Goal: Information Seeking & Learning: Learn about a topic

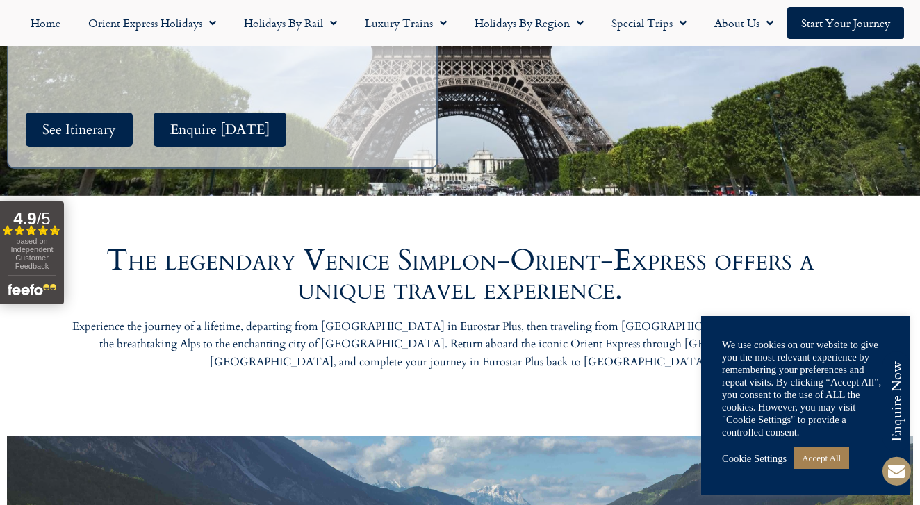
scroll to position [447, 0]
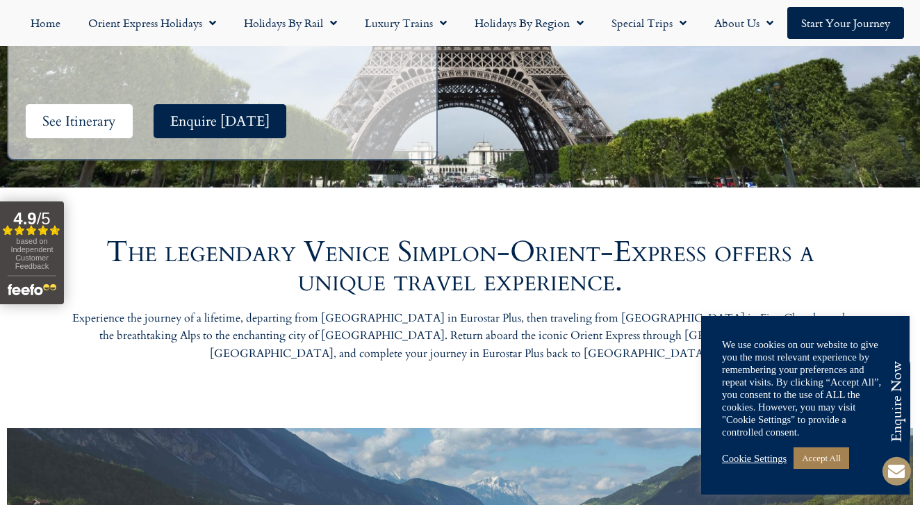
click at [113, 113] on span "See Itinerary" at bounding box center [79, 121] width 74 height 17
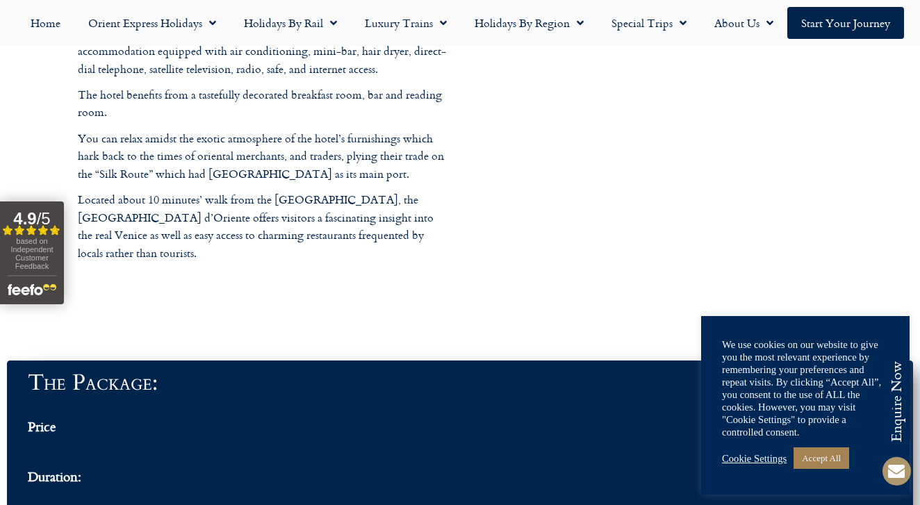
scroll to position [4357, 0]
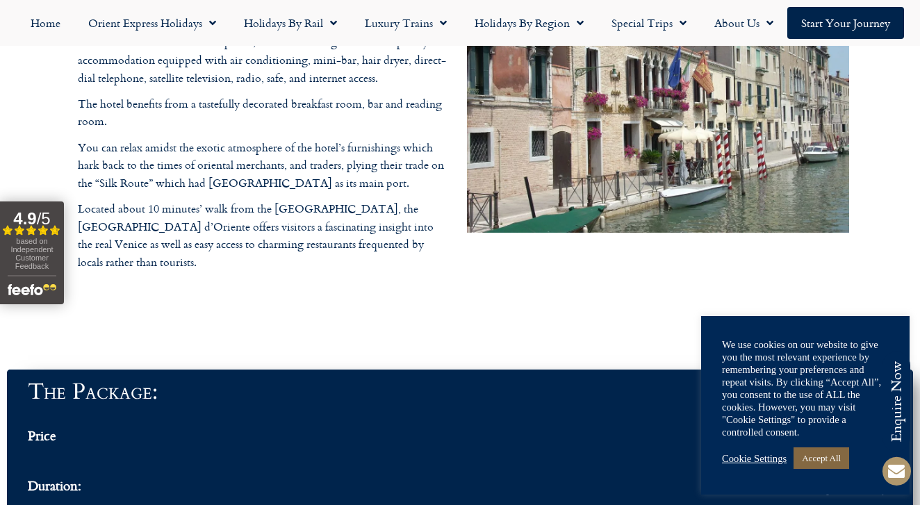
click at [835, 458] on link "Accept All" at bounding box center [821, 458] width 56 height 22
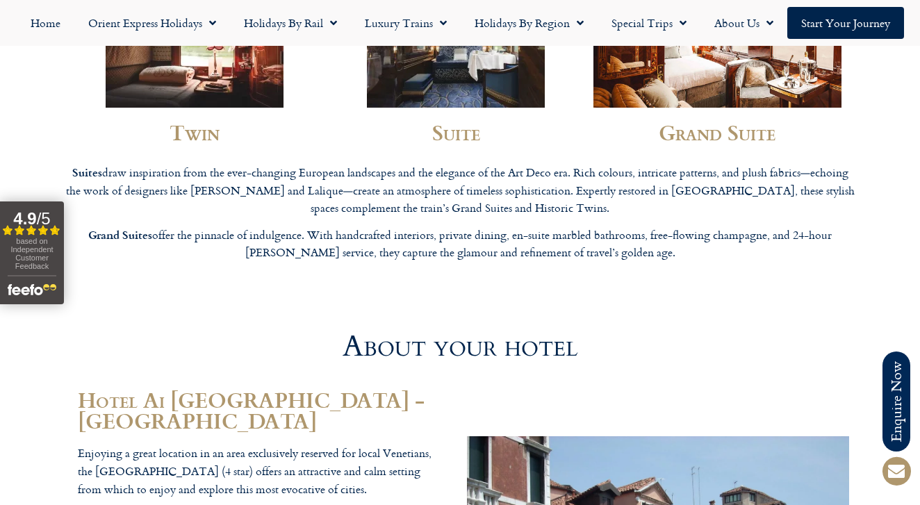
scroll to position [3861, 0]
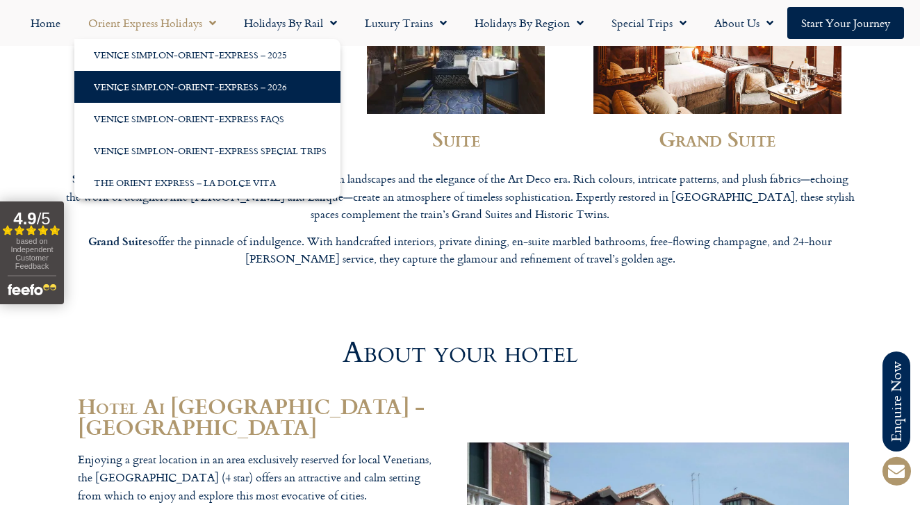
click at [204, 91] on link "Venice Simplon-Orient-Express – 2026" at bounding box center [207, 87] width 266 height 32
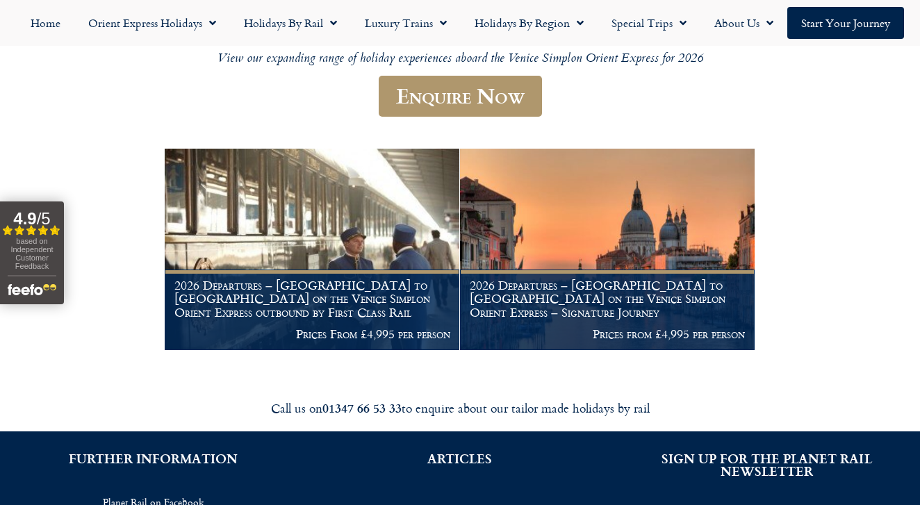
scroll to position [192, 0]
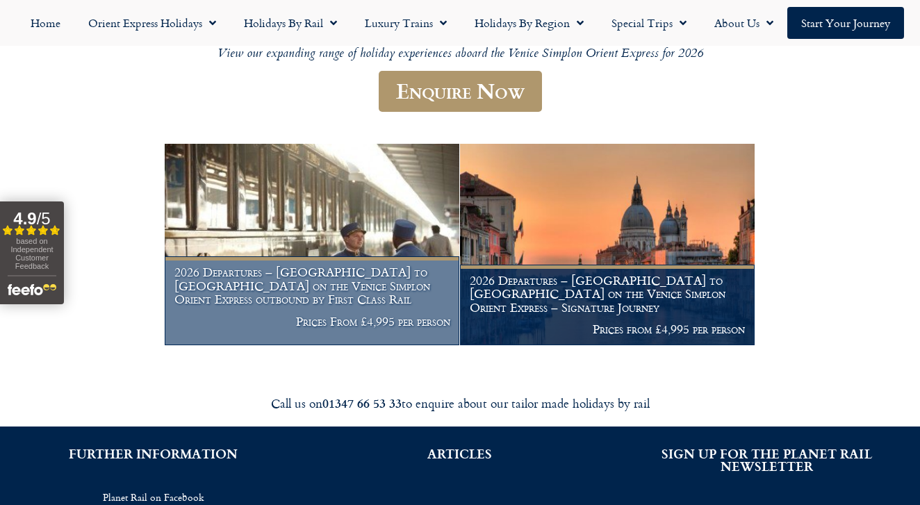
click at [394, 272] on h1 "2026 Departures – Venice to London on the Venice Simplon Orient Express outboun…" at bounding box center [312, 285] width 276 height 41
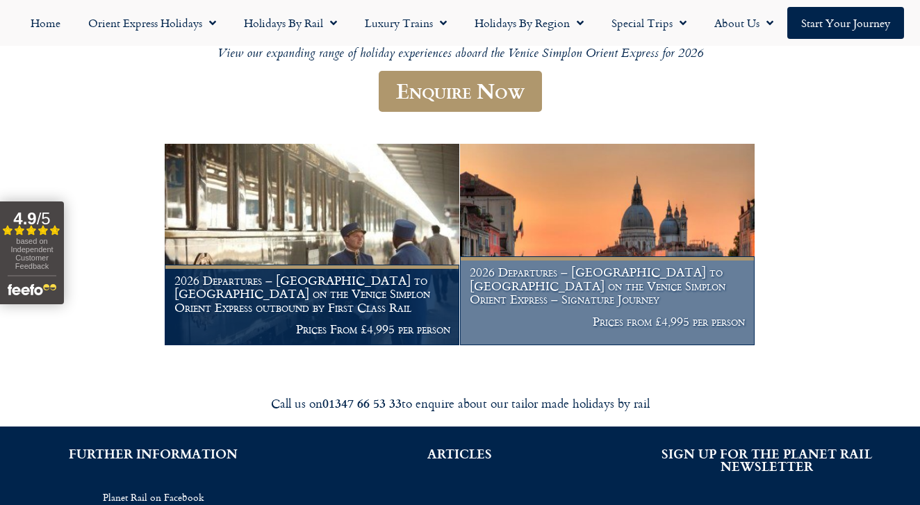
click at [603, 297] on h1 "2026 Departures – London to Venice on the Venice Simplon Orient Express – Signa…" at bounding box center [607, 285] width 276 height 41
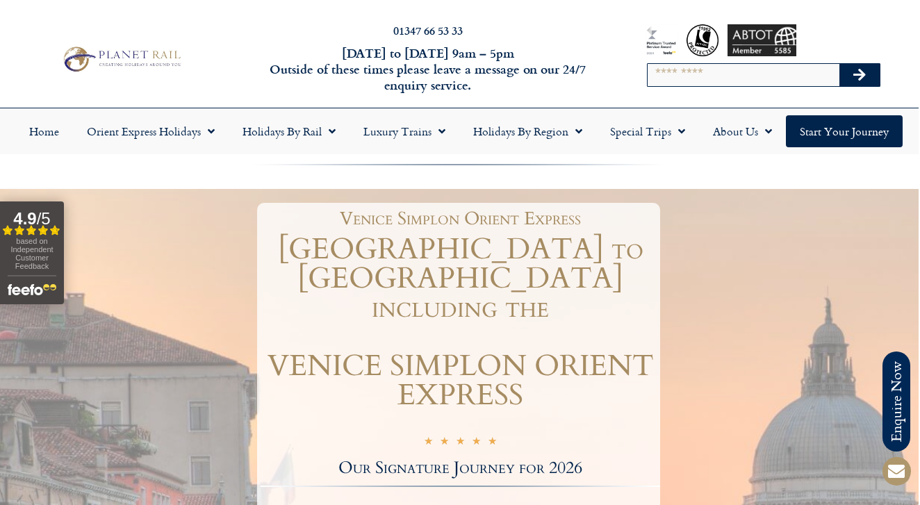
scroll to position [0, 1]
